Goal: Information Seeking & Learning: Learn about a topic

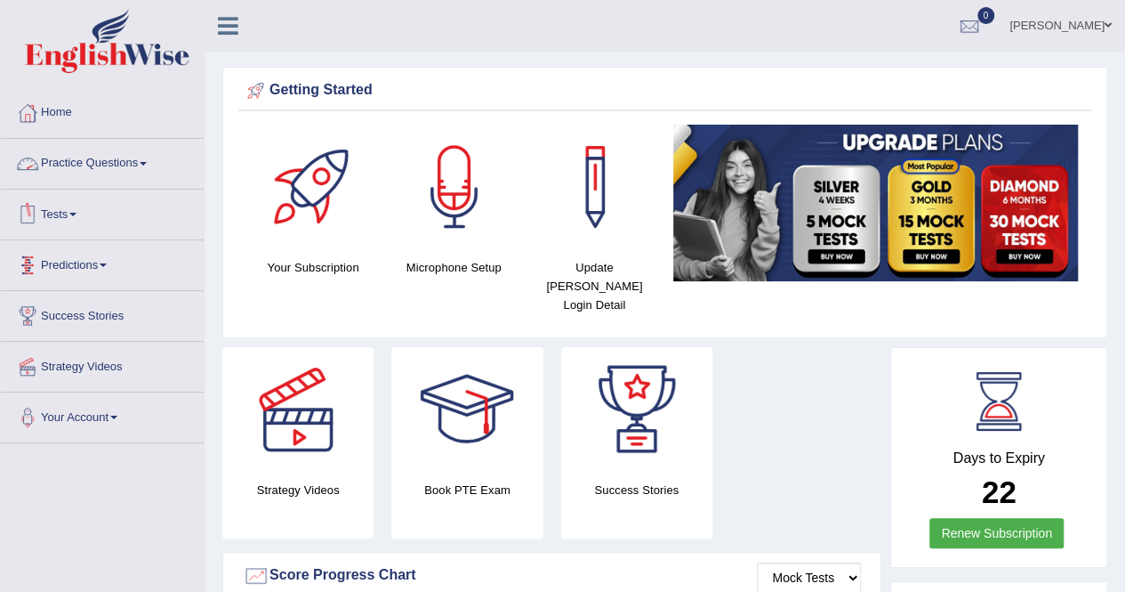
click at [144, 166] on link "Practice Questions" at bounding box center [102, 161] width 203 height 44
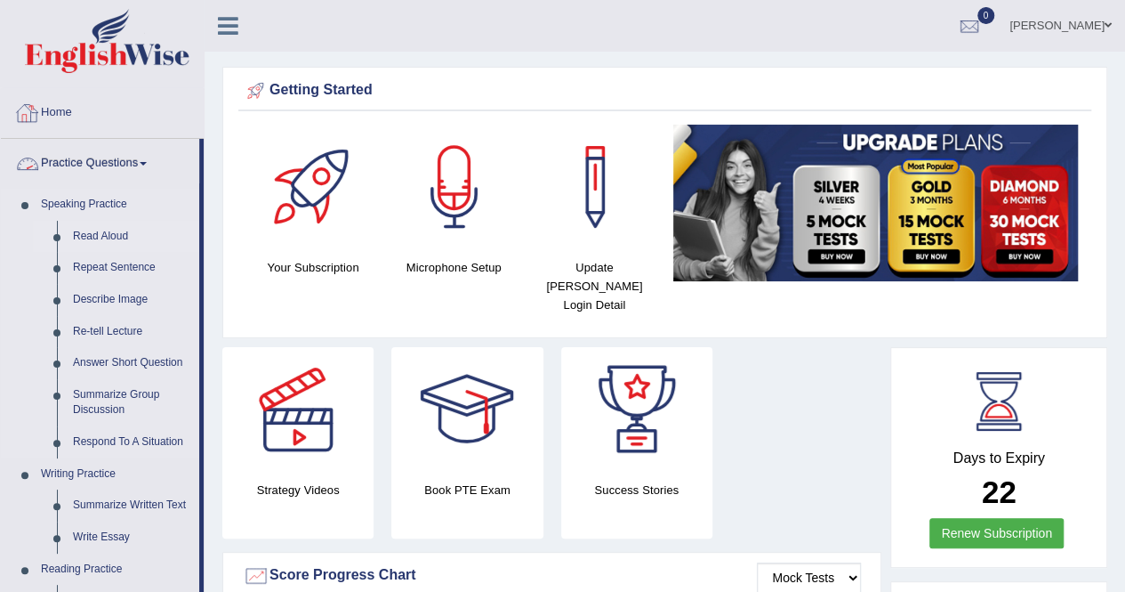
click at [93, 235] on link "Read Aloud" at bounding box center [132, 237] width 134 height 32
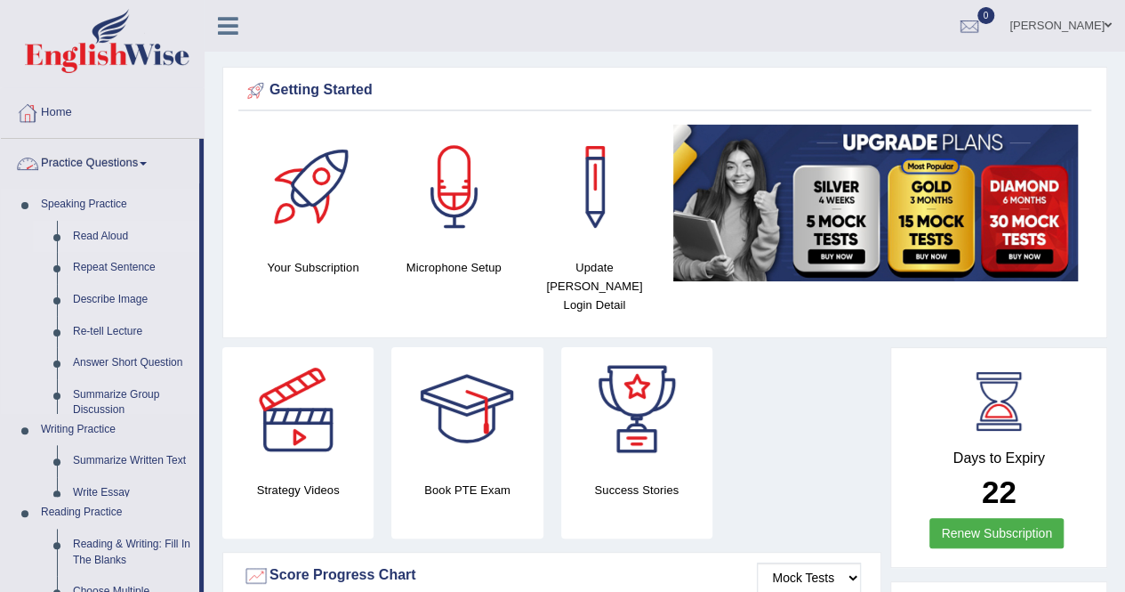
click at [93, 235] on link "Read Aloud" at bounding box center [132, 237] width 134 height 32
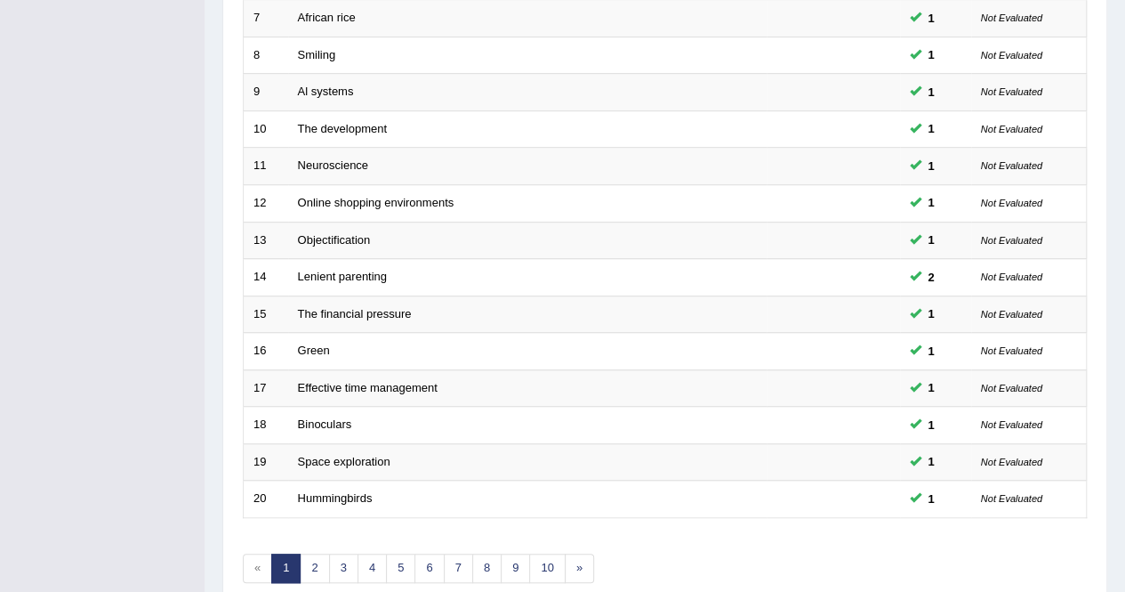
scroll to position [577, 0]
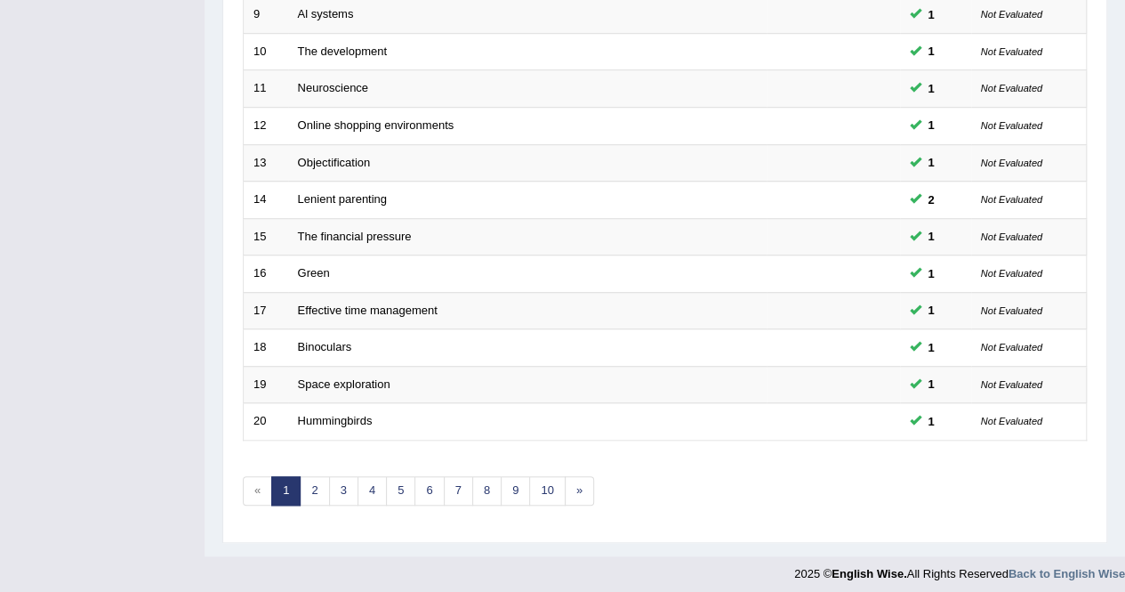
click at [316, 484] on link "2" at bounding box center [314, 490] width 29 height 29
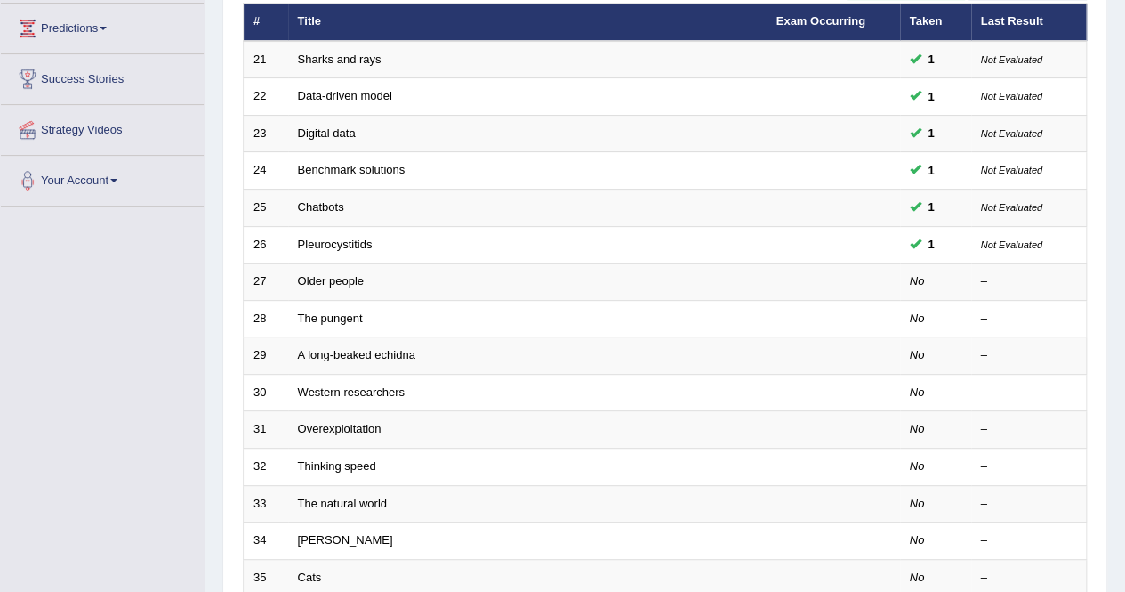
scroll to position [237, 0]
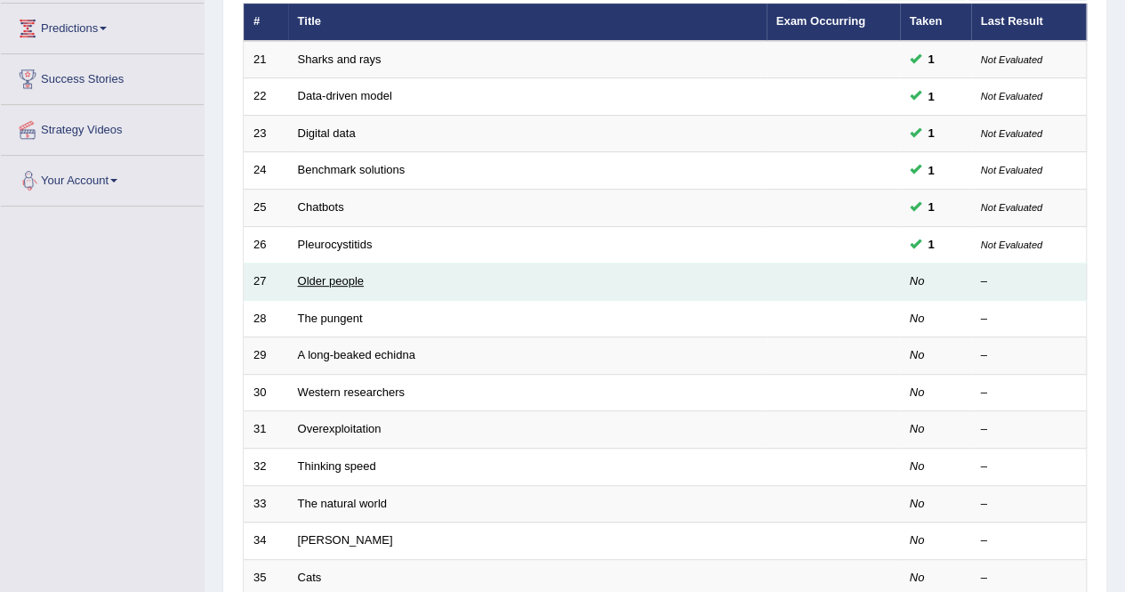
click at [309, 282] on link "Older people" at bounding box center [331, 280] width 66 height 13
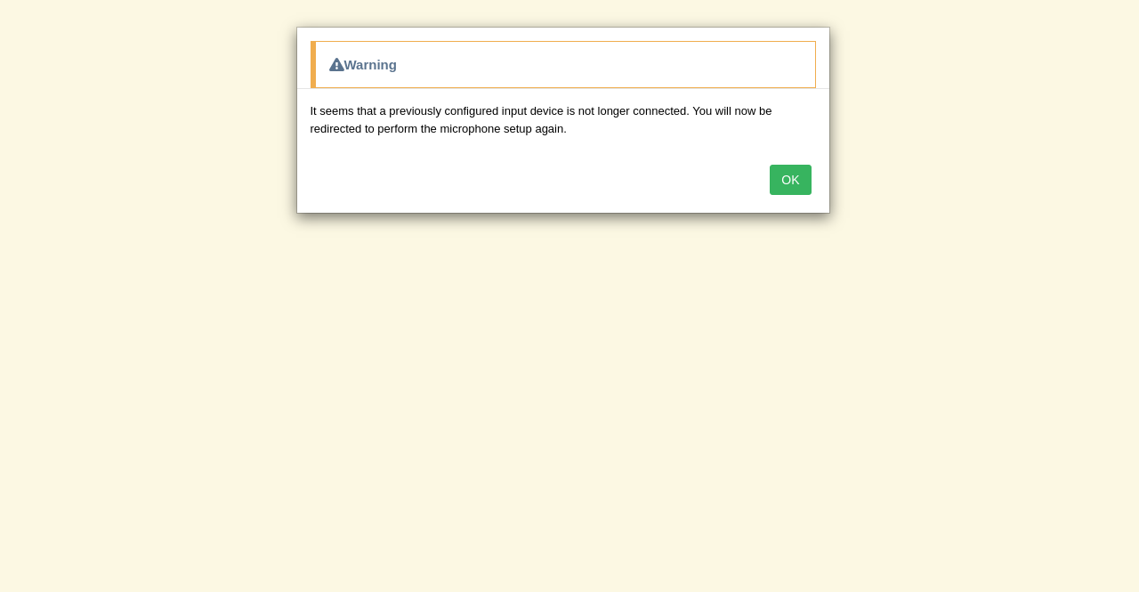
click at [797, 174] on button "OK" at bounding box center [790, 180] width 41 height 30
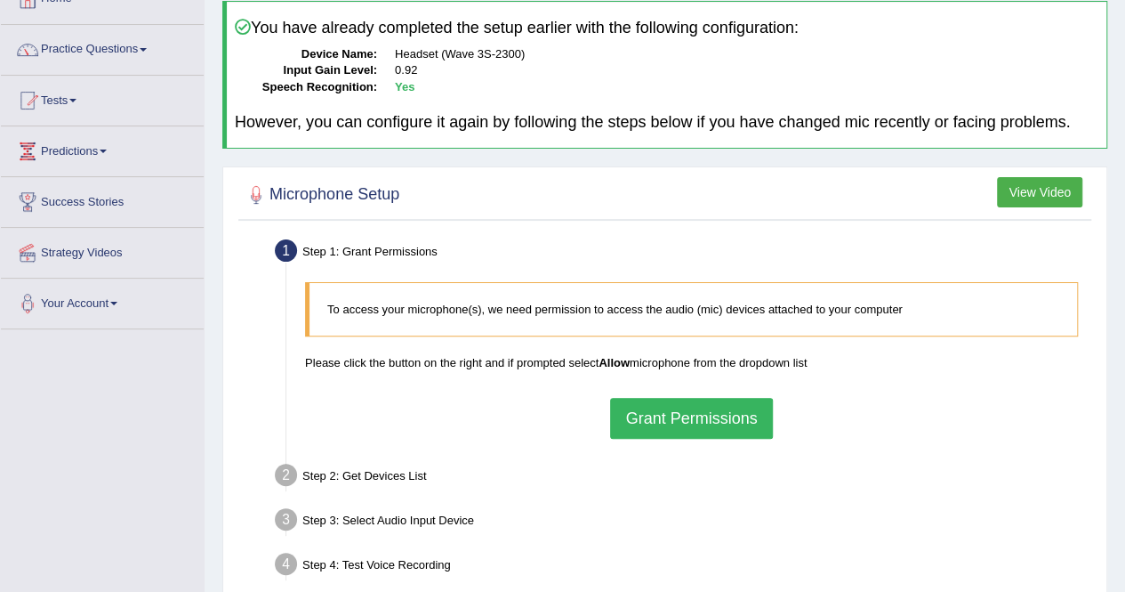
scroll to position [125, 0]
